Goal: Check status: Check status

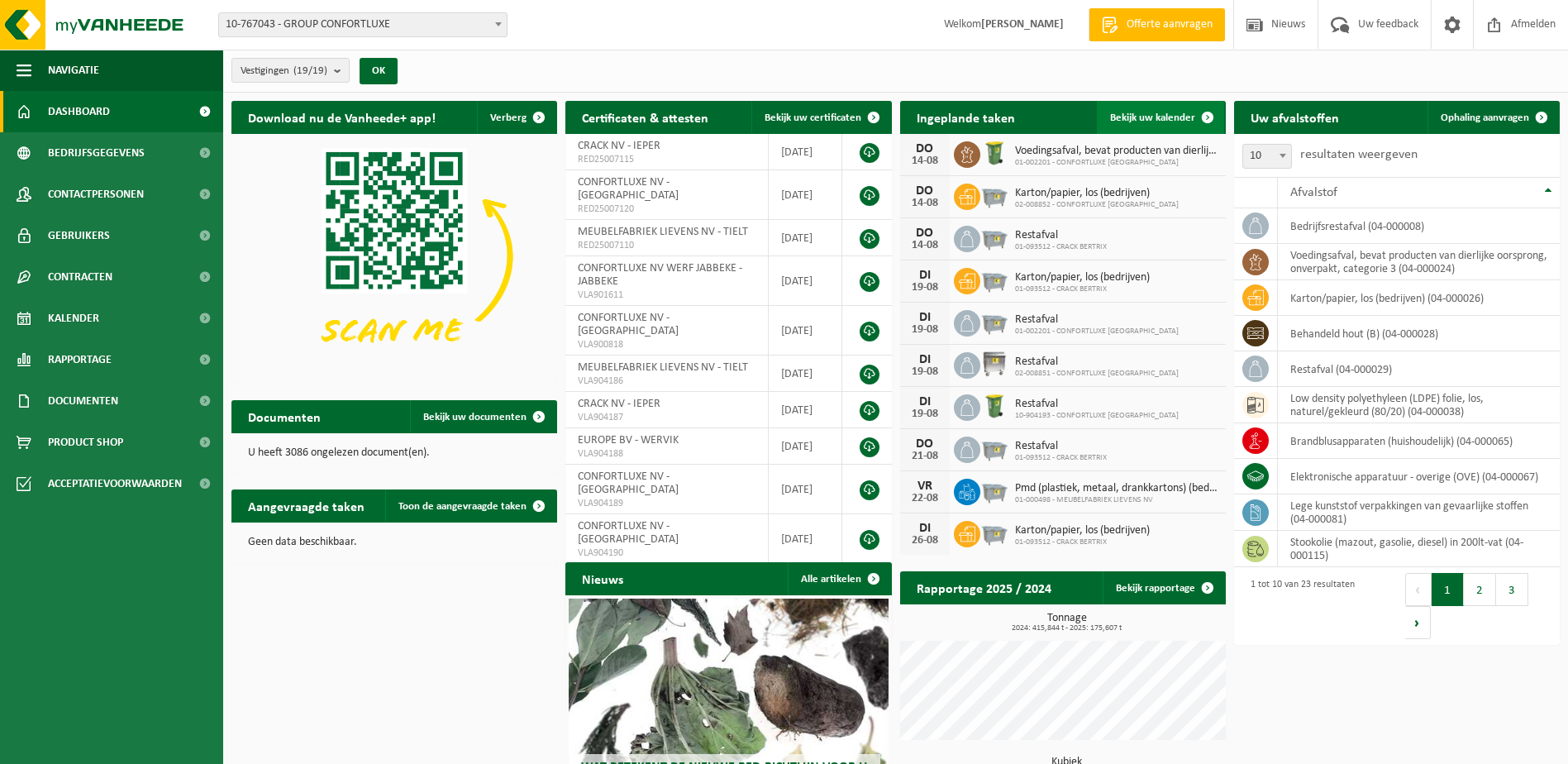
click at [1192, 107] on span at bounding box center [1208, 117] width 33 height 33
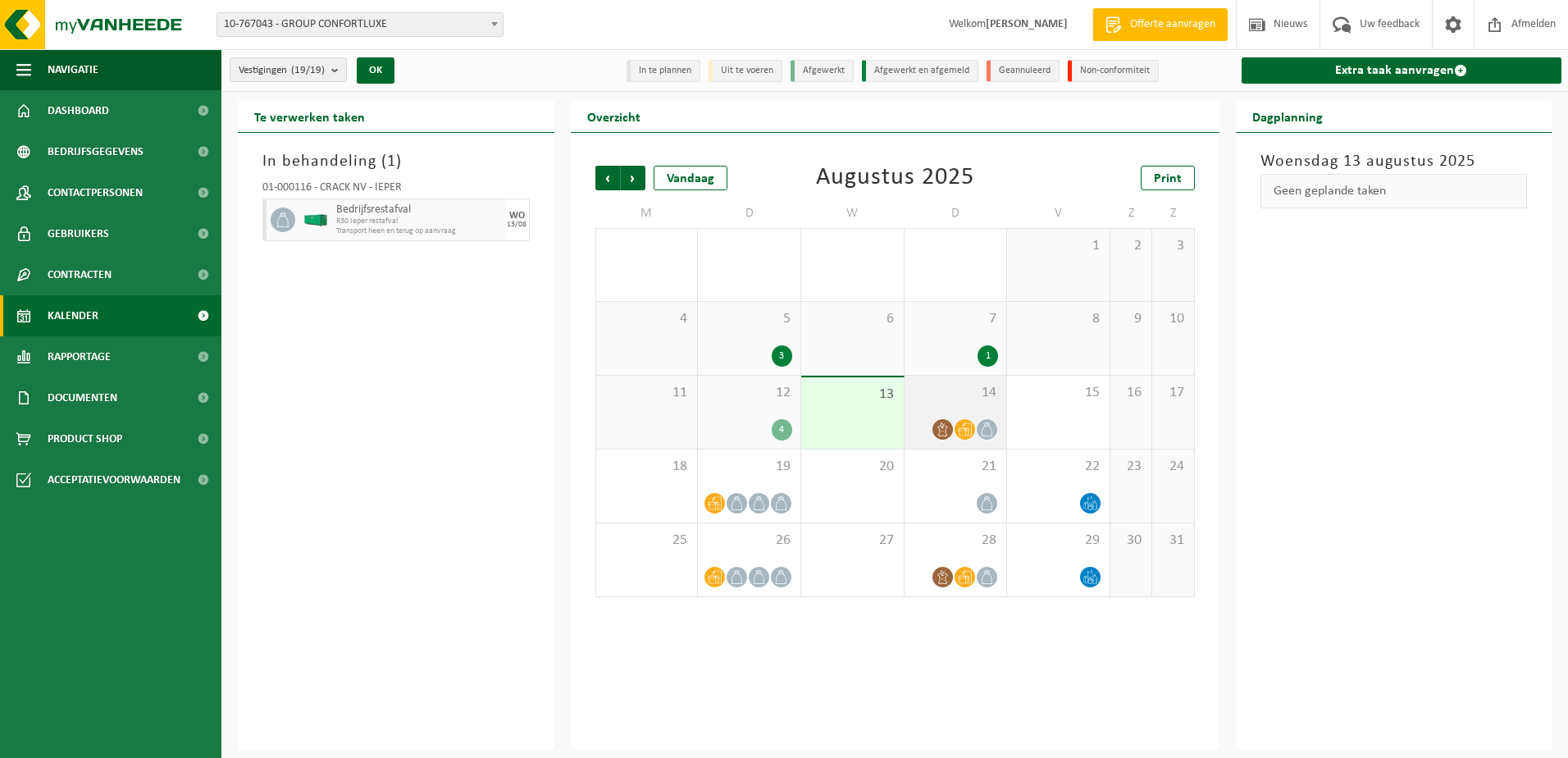
click at [969, 419] on span at bounding box center [965, 430] width 21 height 21
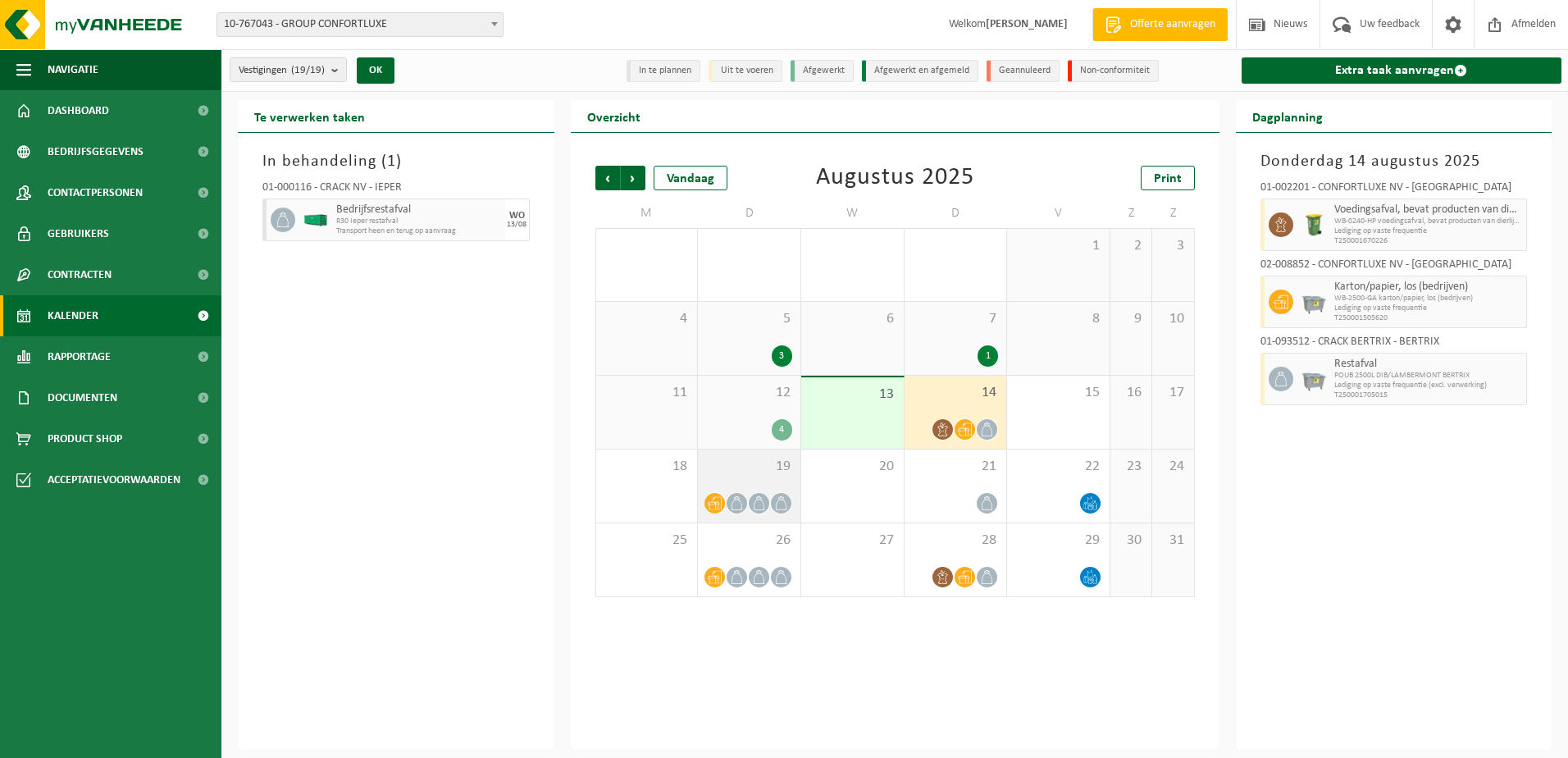
click at [761, 474] on span "19" at bounding box center [750, 466] width 86 height 18
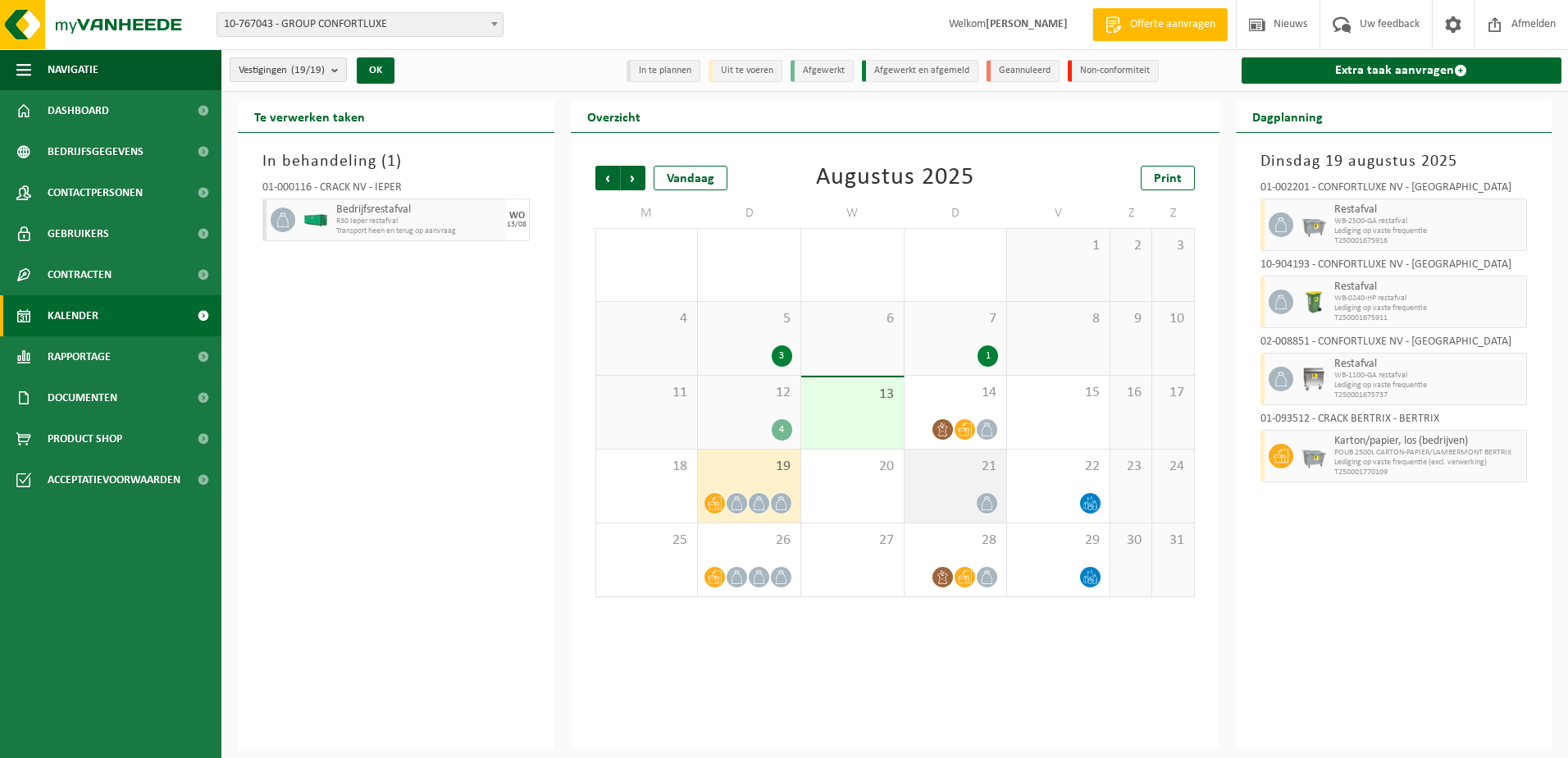
click at [972, 490] on div "21" at bounding box center [955, 486] width 102 height 73
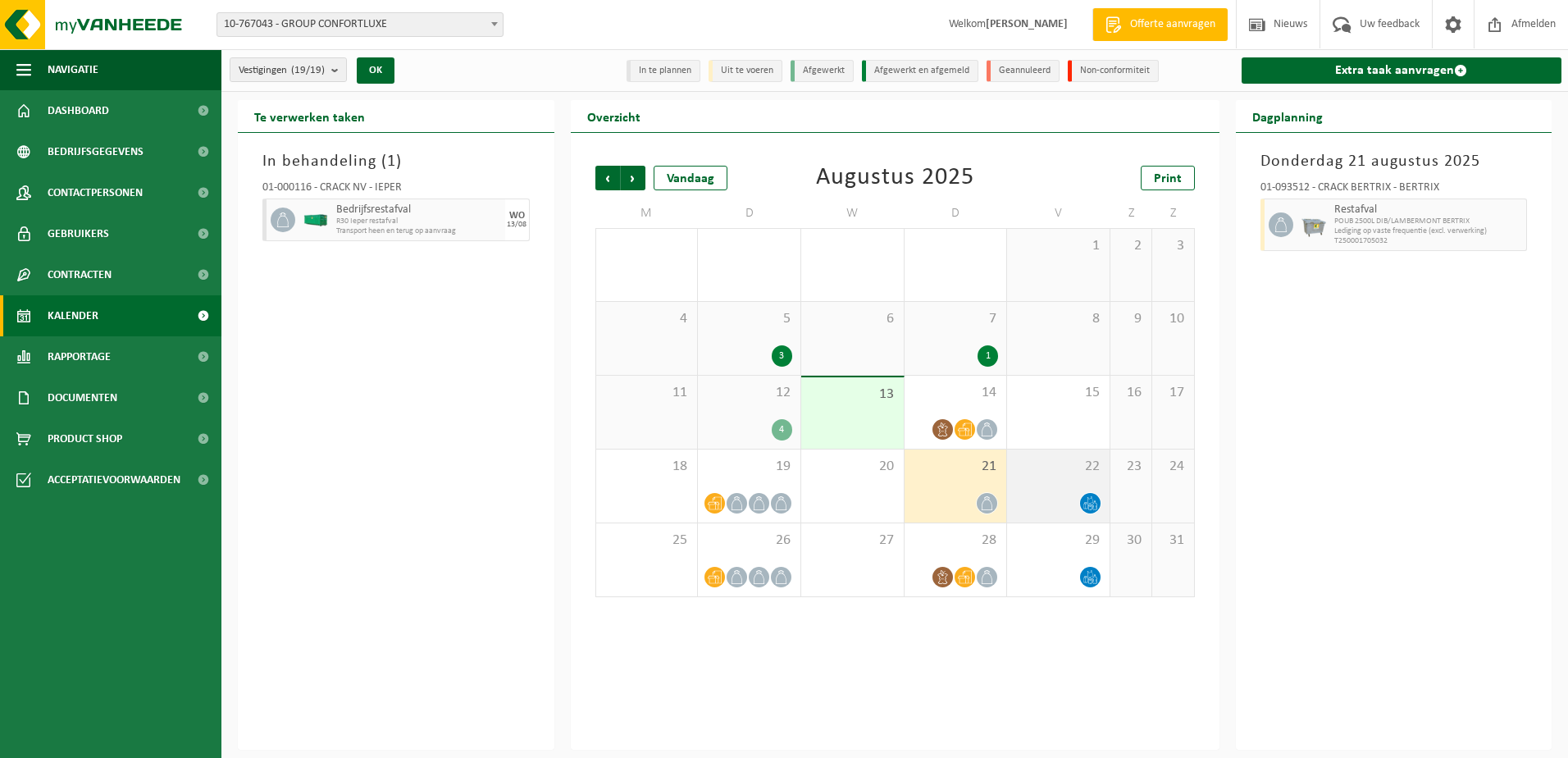
click at [1087, 485] on div "22" at bounding box center [1058, 486] width 102 height 73
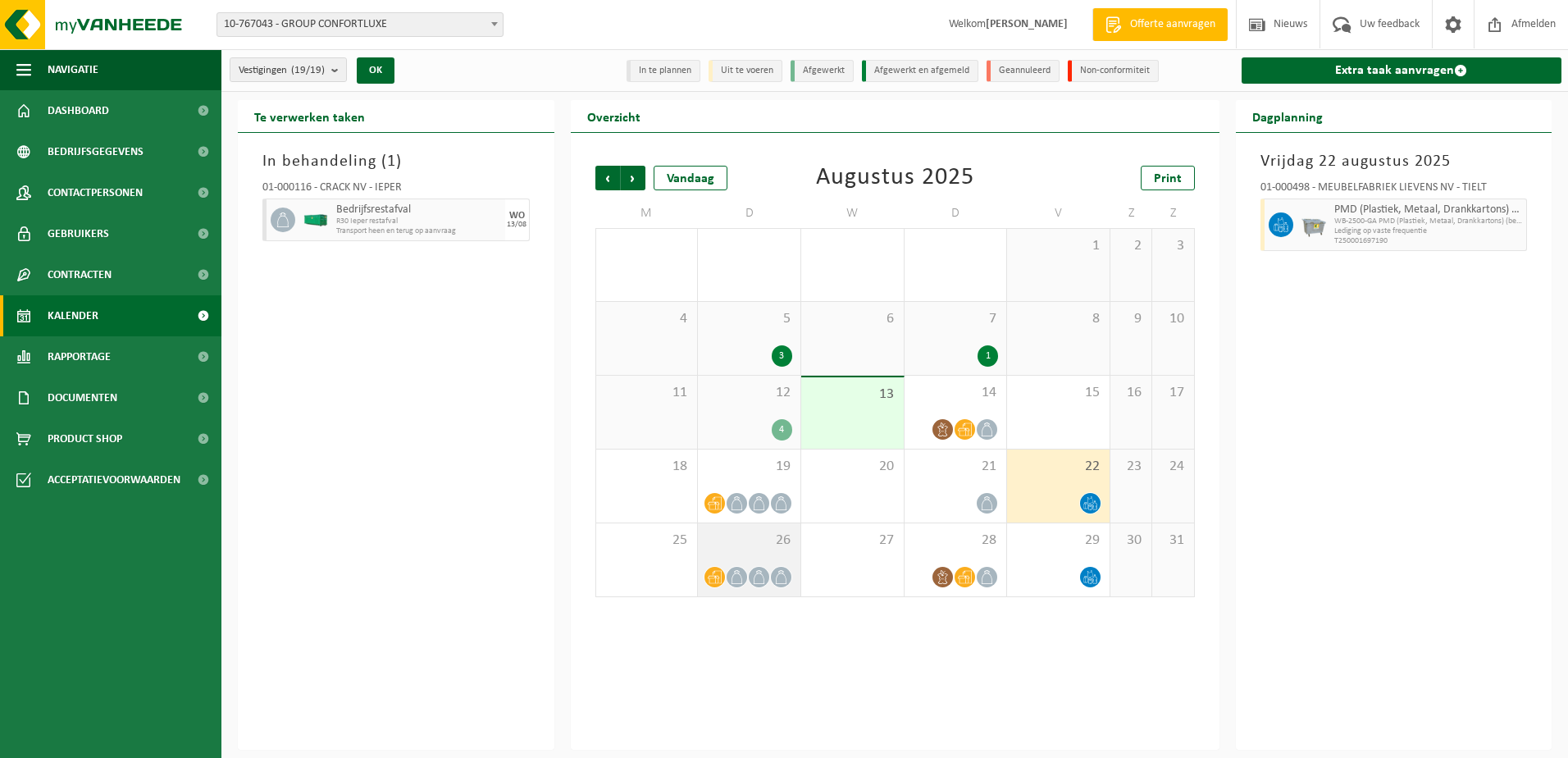
click at [736, 574] on icon at bounding box center [737, 577] width 14 height 14
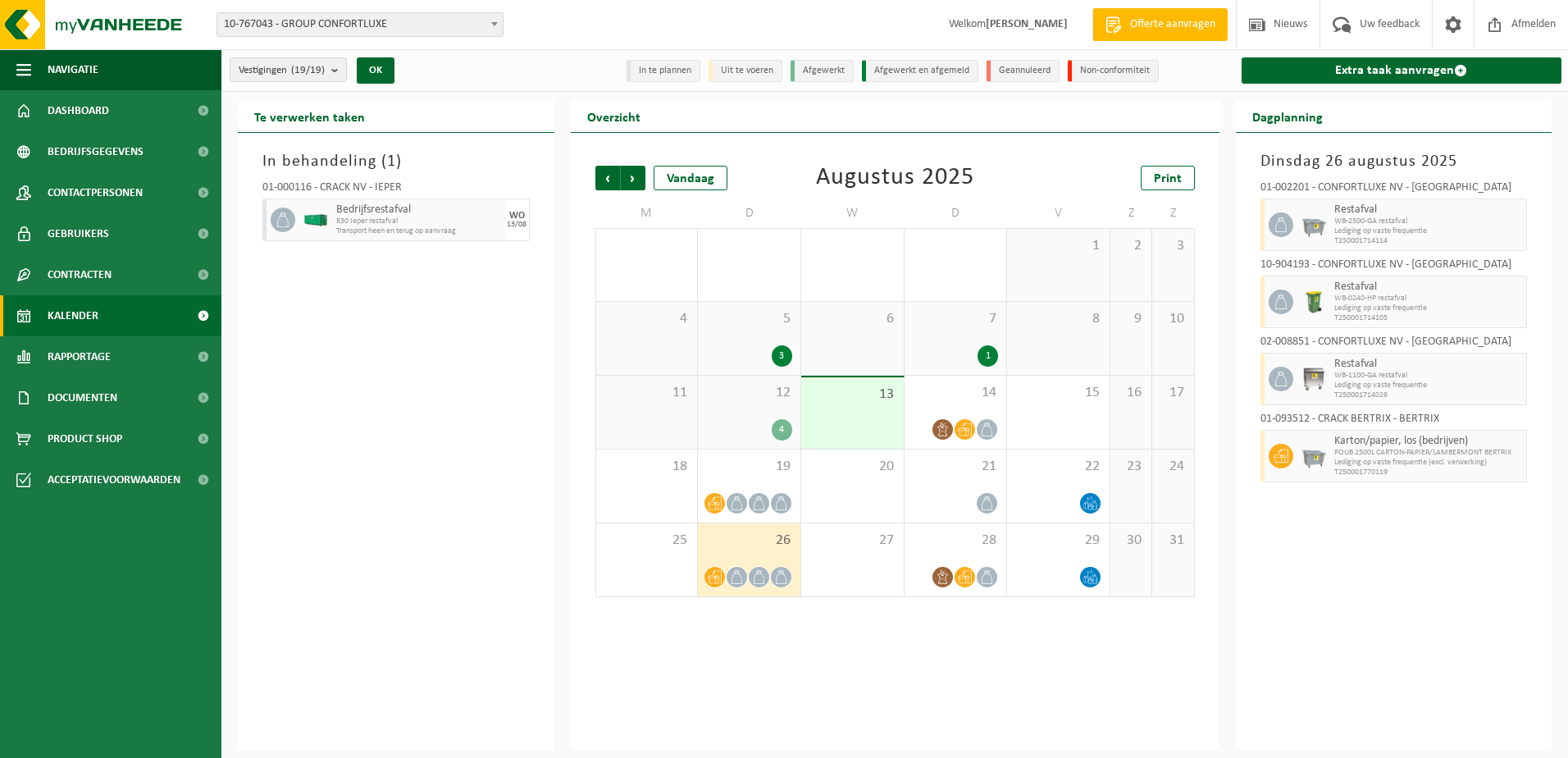
click at [762, 423] on div "4" at bounding box center [750, 430] width 86 height 21
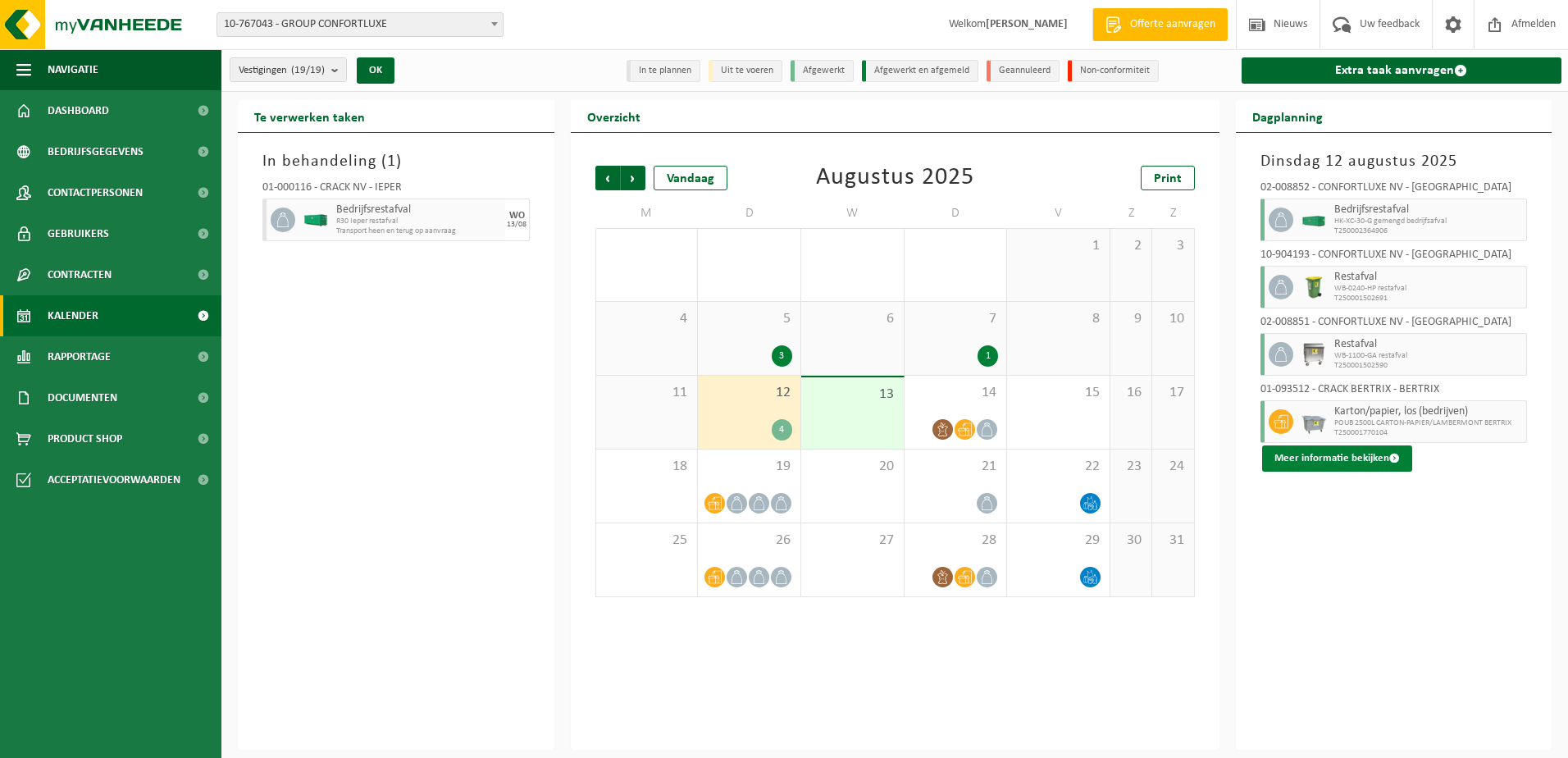
click at [1340, 461] on button "Meer informatie bekijken" at bounding box center [1337, 458] width 150 height 27
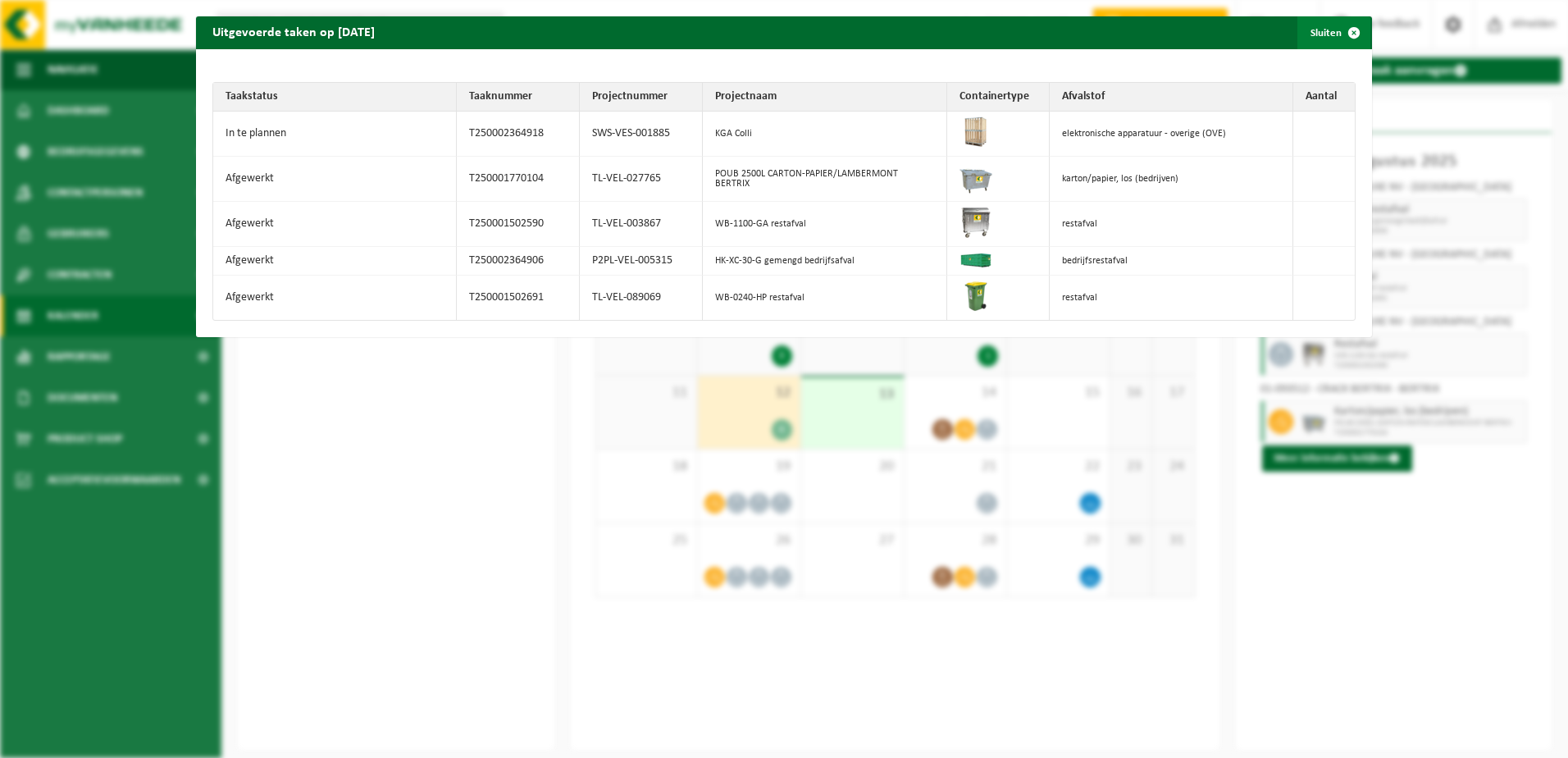
click at [1338, 38] on span "button" at bounding box center [1354, 33] width 33 height 33
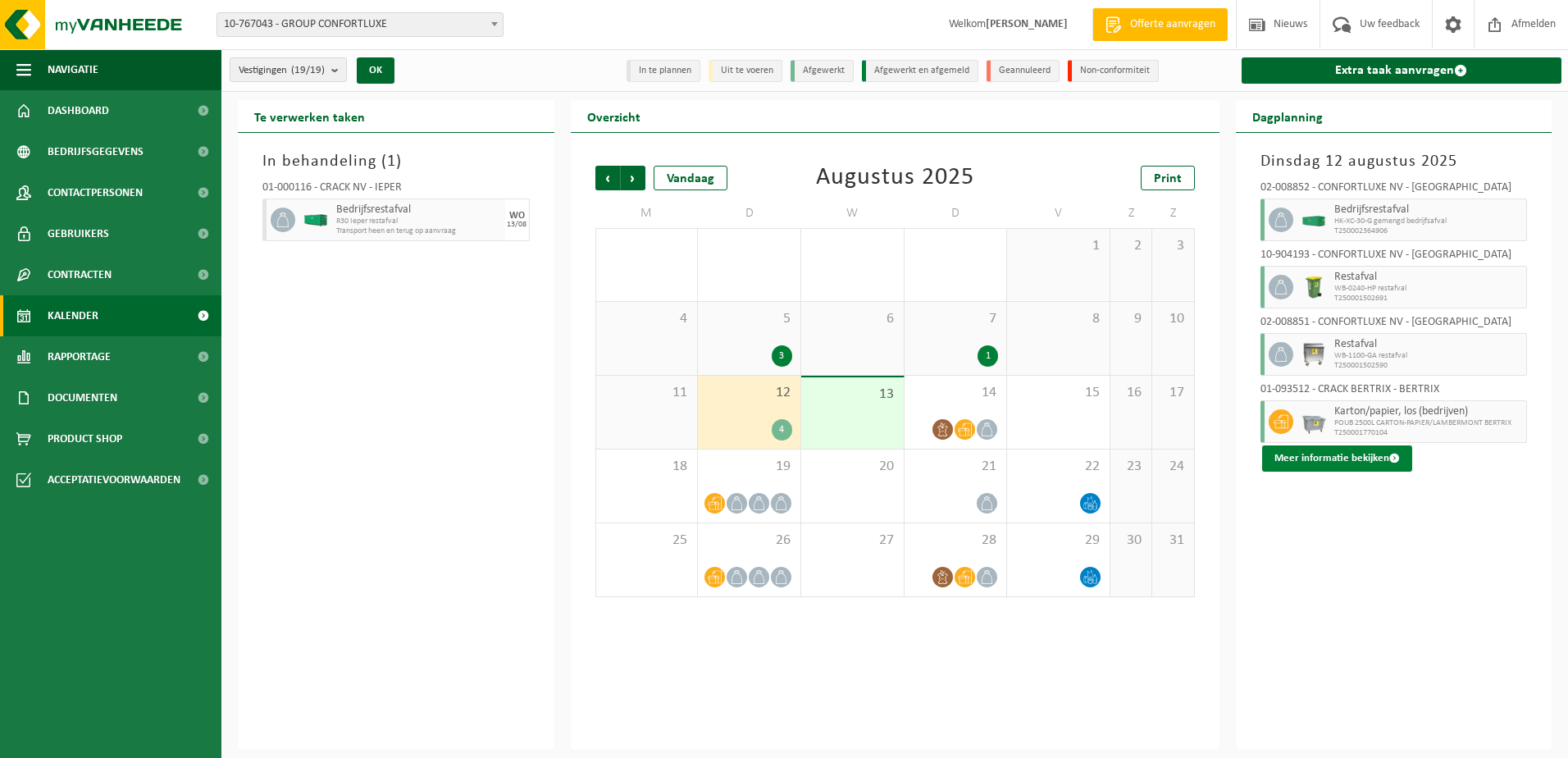
click at [1349, 454] on button "Meer informatie bekijken" at bounding box center [1337, 458] width 150 height 27
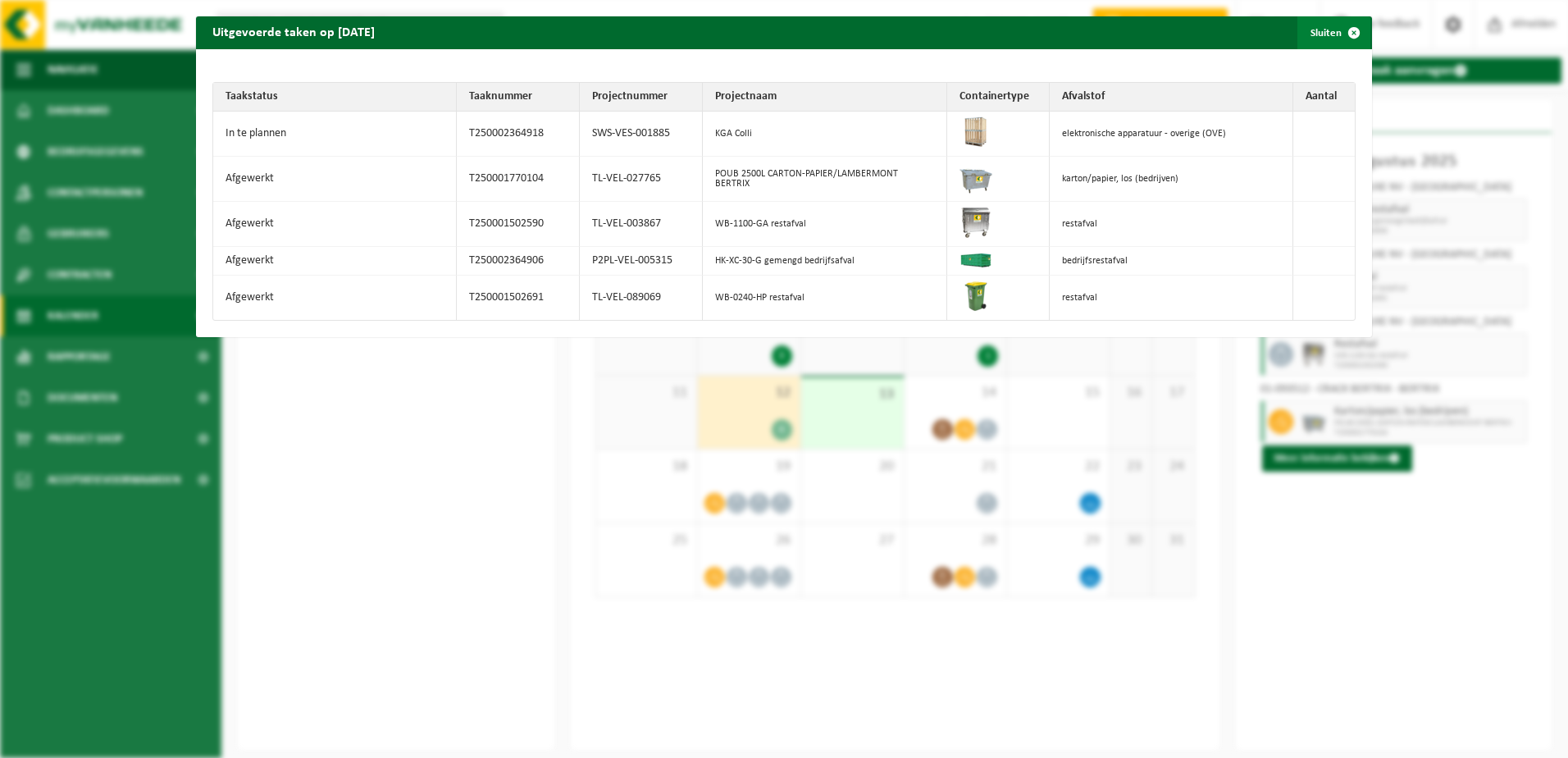
click at [1338, 32] on span "button" at bounding box center [1354, 33] width 33 height 33
